Goal: Transaction & Acquisition: Obtain resource

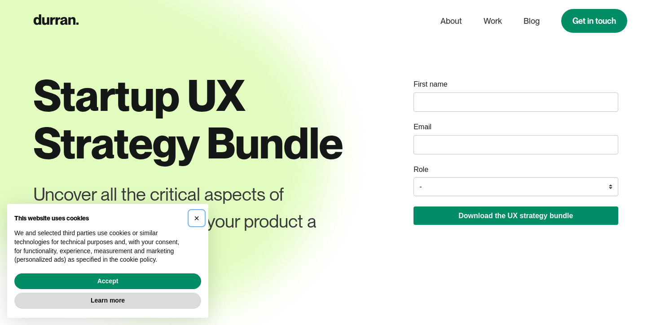
click at [198, 222] on span "×" at bounding box center [196, 218] width 5 height 10
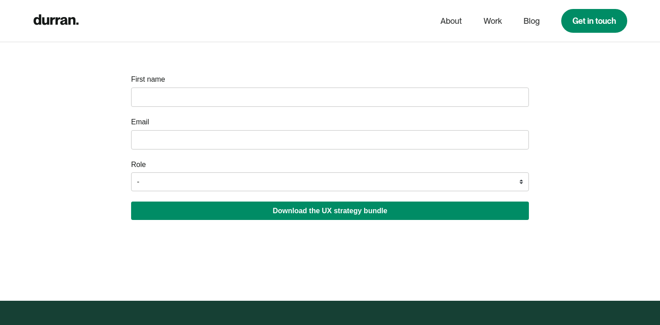
scroll to position [1884, 0]
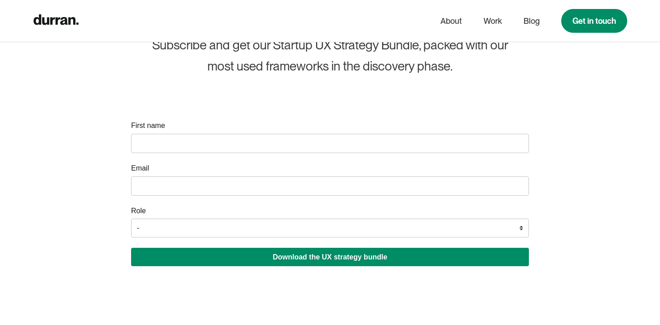
click at [284, 145] on input "name" at bounding box center [330, 143] width 398 height 19
type input "t"
type input "[PERSON_NAME]"
type input "[EMAIL_ADDRESS][DOMAIN_NAME]"
click at [233, 221] on div "Role - Founder / Co-founder C-suite / VP / Manager Designer Developer Other" at bounding box center [330, 218] width 398 height 37
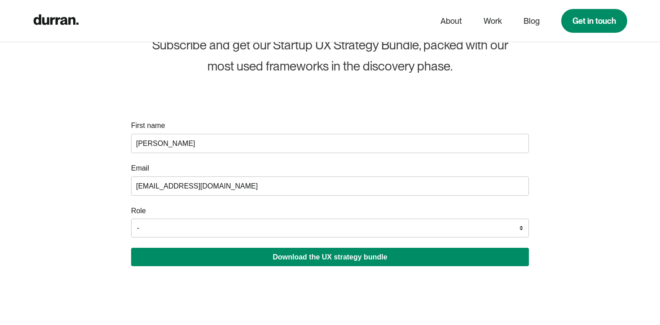
select select "Developer"
click option "Developer" at bounding box center [0, 0] width 0 height 0
click at [223, 266] on button "Download the UX strategy bundle" at bounding box center [330, 257] width 398 height 18
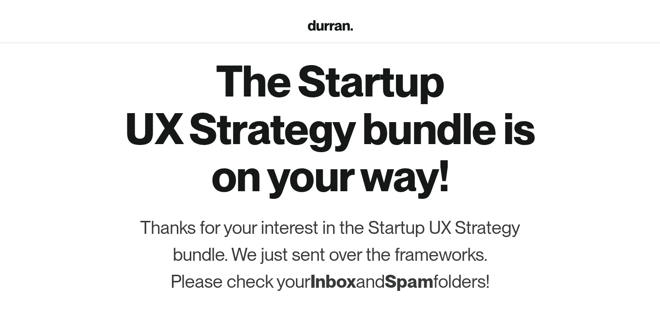
scroll to position [149, 0]
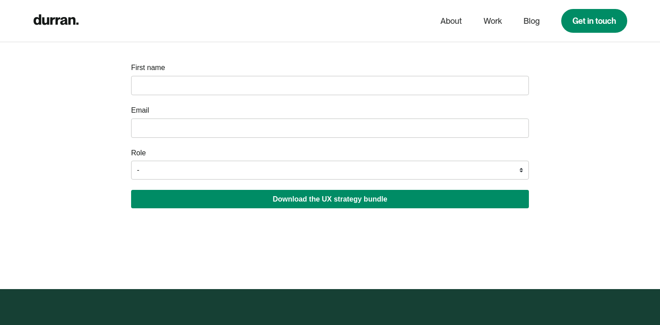
scroll to position [1937, 0]
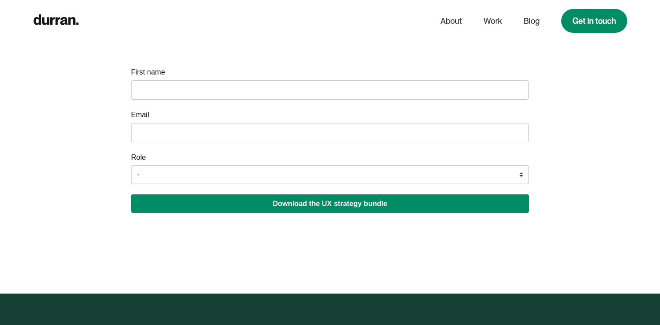
click at [284, 91] on input "name" at bounding box center [330, 89] width 398 height 19
type input "[PERSON_NAME]"
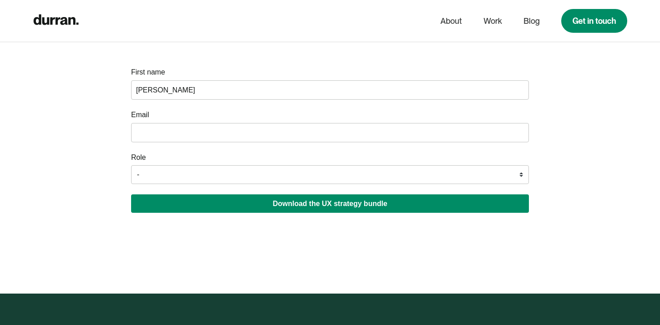
click at [276, 132] on input "email" at bounding box center [330, 132] width 398 height 19
type input "[EMAIL_ADDRESS][DOMAIN_NAME]"
select select "Designer"
click option "Designer" at bounding box center [0, 0] width 0 height 0
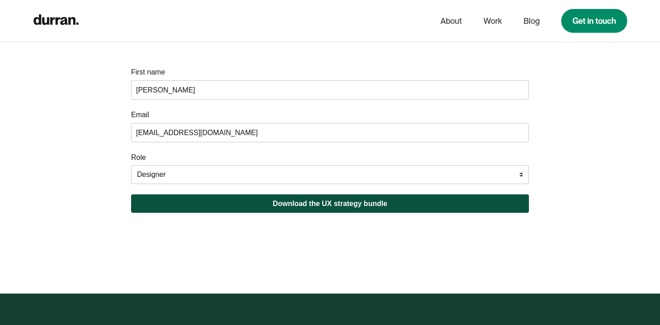
click at [237, 209] on button "Download the UX strategy bundle" at bounding box center [330, 203] width 398 height 18
